Goal: Go to known website: Access a specific website the user already knows

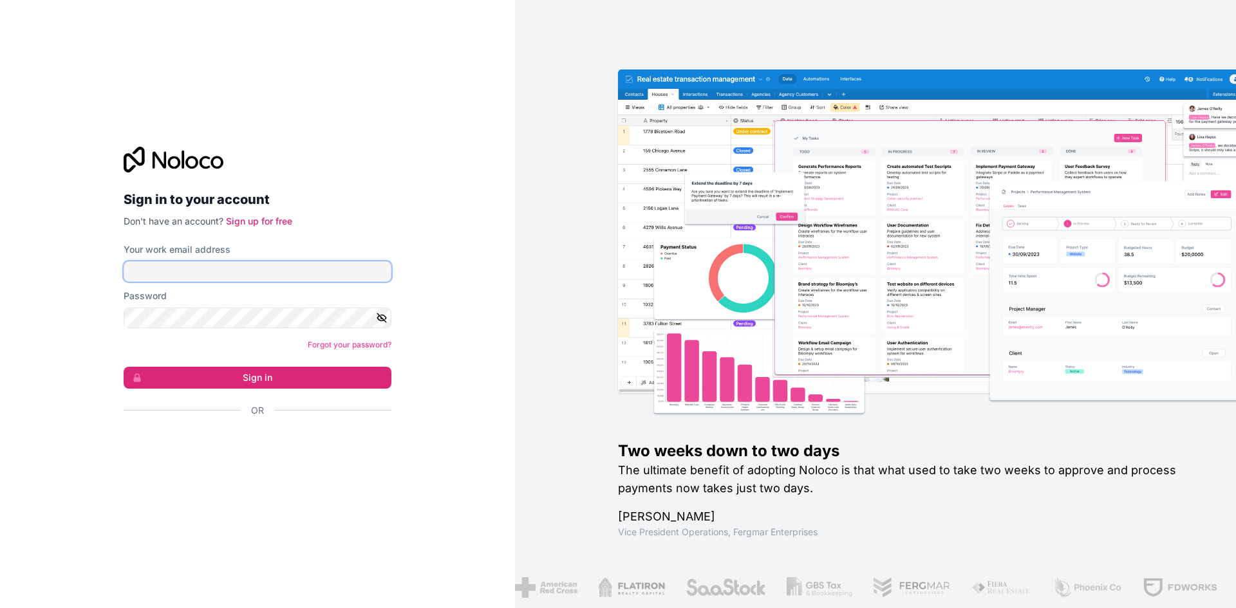
click at [164, 277] on input "Your work email address" at bounding box center [258, 271] width 268 height 21
type input "[PERSON_NAME][EMAIL_ADDRESS][DOMAIN_NAME]"
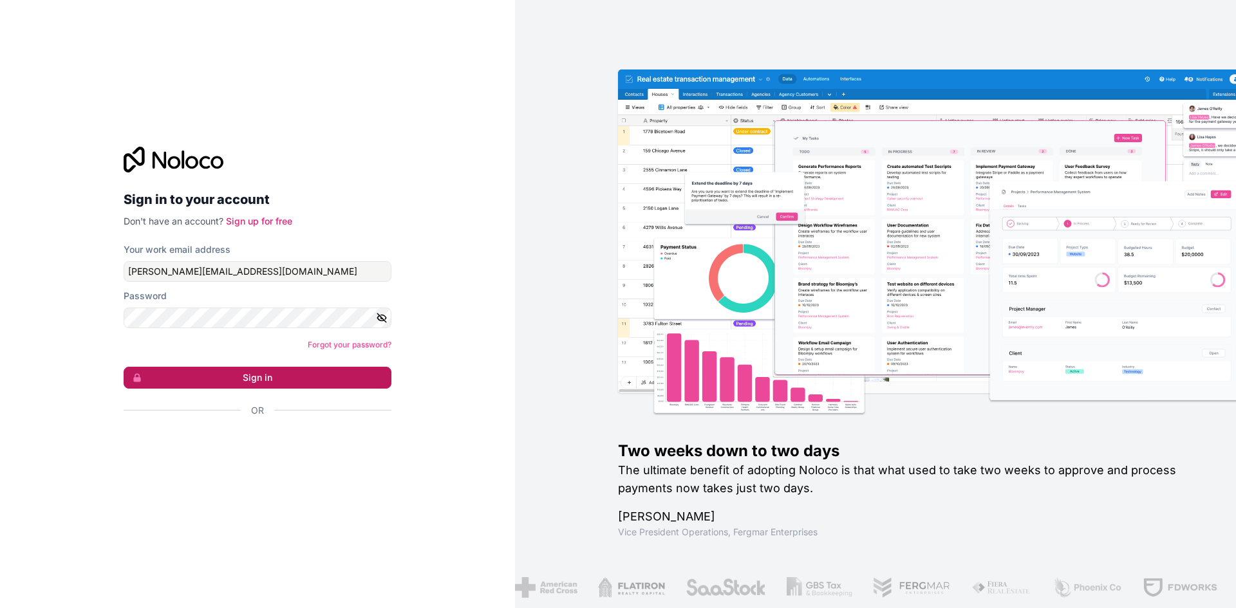
click at [250, 378] on button "Sign in" at bounding box center [258, 378] width 268 height 22
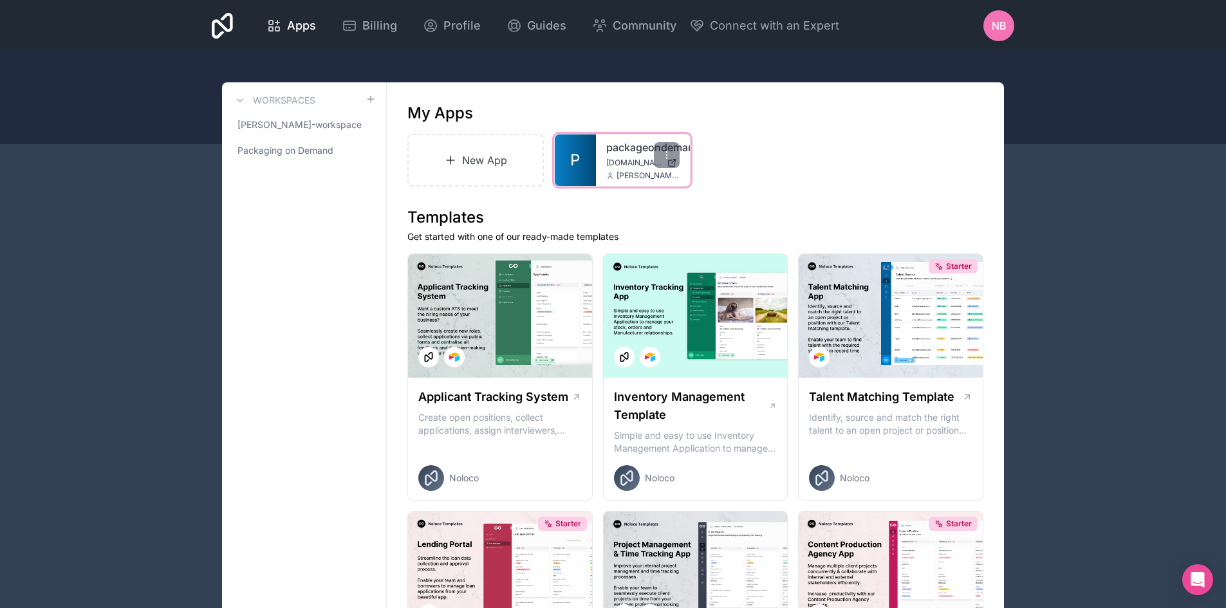
click at [577, 159] on span "P" at bounding box center [575, 160] width 10 height 21
